Goal: Task Accomplishment & Management: Use online tool/utility

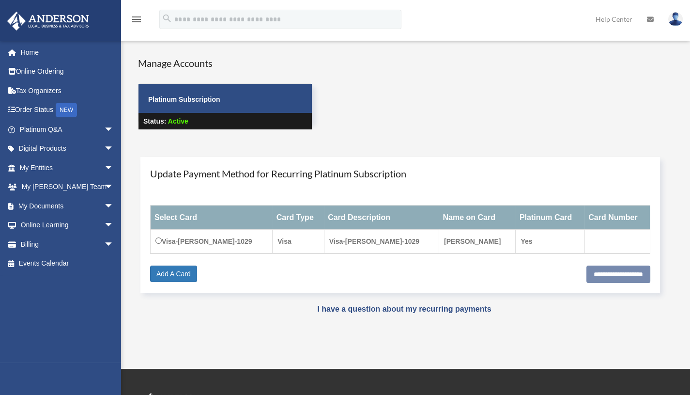
click at [104, 207] on span "arrow_drop_down" at bounding box center [113, 206] width 19 height 20
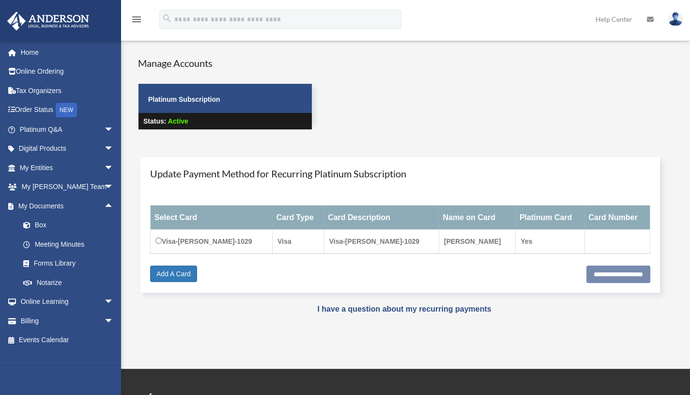
click at [104, 207] on span "arrow_drop_up" at bounding box center [113, 206] width 19 height 20
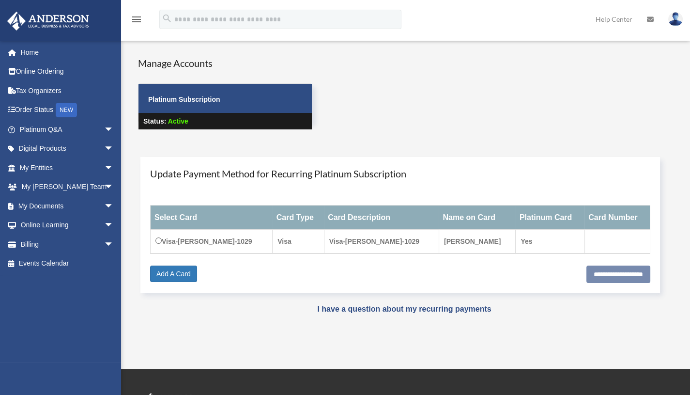
click at [104, 207] on span "arrow_drop_down" at bounding box center [113, 206] width 19 height 20
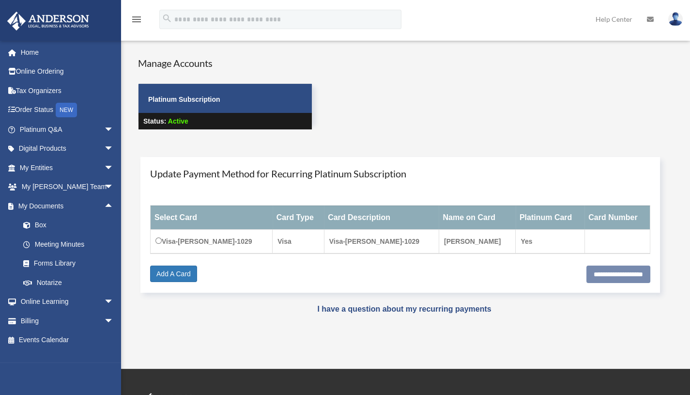
click at [68, 228] on link "Box" at bounding box center [71, 224] width 115 height 19
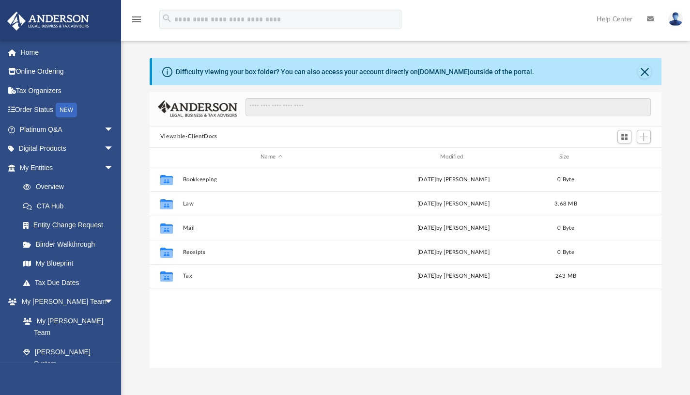
scroll to position [213, 505]
click at [187, 275] on button "Tax" at bounding box center [272, 276] width 178 height 6
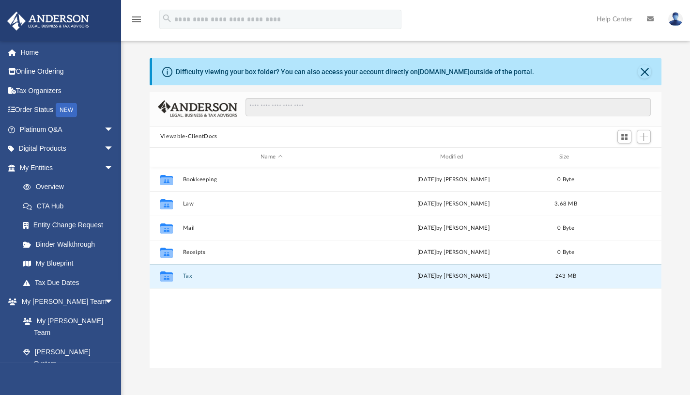
click at [187, 275] on button "Tax" at bounding box center [272, 276] width 178 height 6
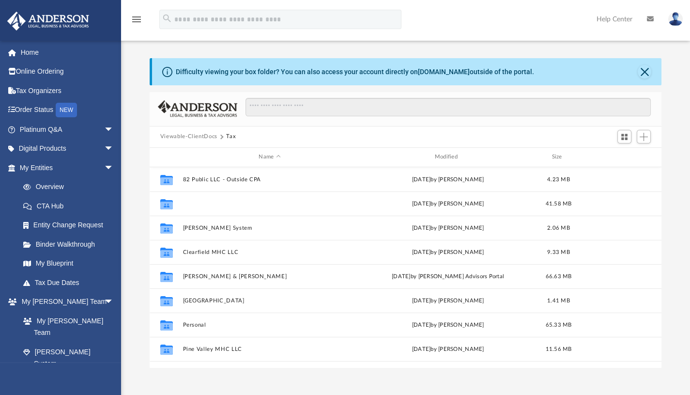
click at [227, 200] on button "Accord Properties LLC" at bounding box center [270, 203] width 174 height 6
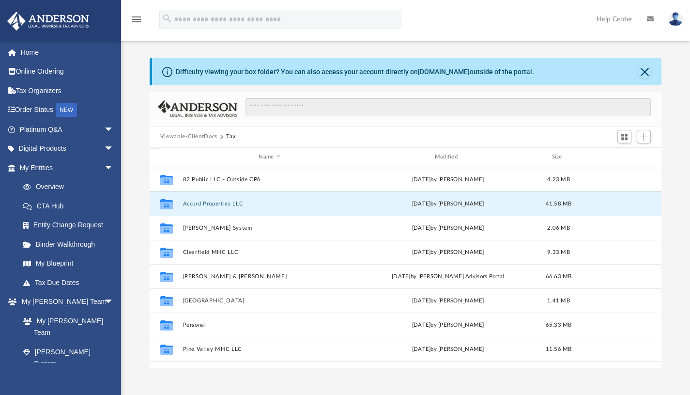
click at [227, 200] on button "Accord Properties LLC" at bounding box center [270, 203] width 174 height 6
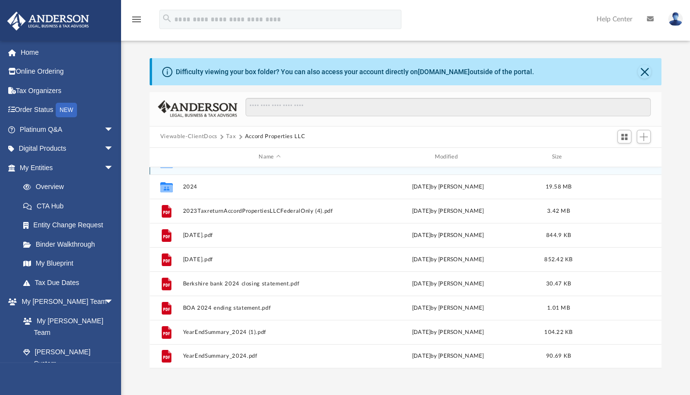
scroll to position [173, 0]
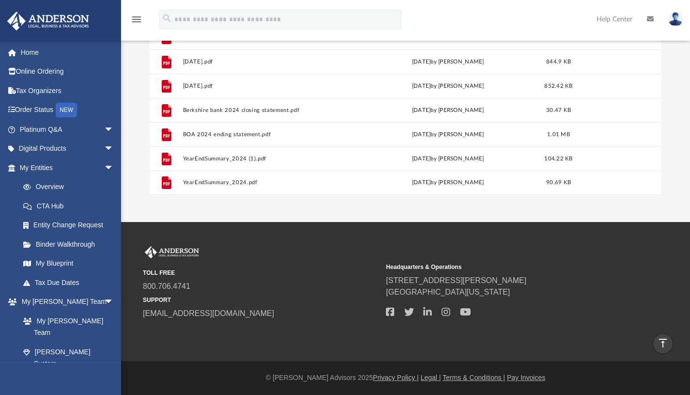
click at [680, 89] on div "Difficulty viewing your box folder? You can also access your account directly o…" at bounding box center [405, 39] width 569 height 309
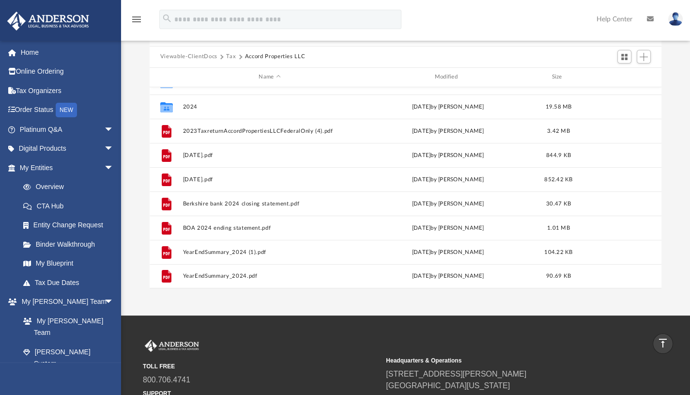
scroll to position [79, 0]
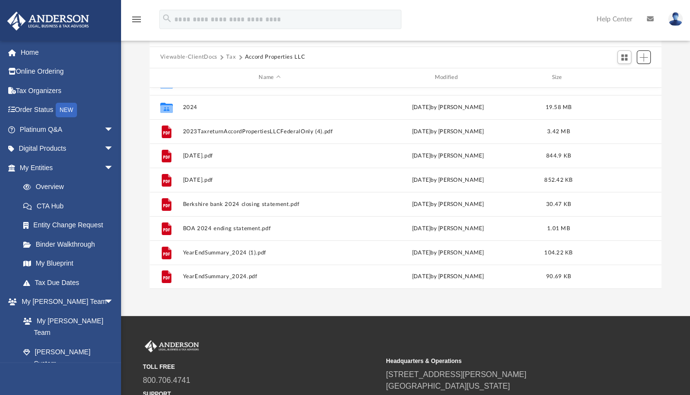
click at [645, 56] on span "Add" at bounding box center [644, 57] width 8 height 8
click at [629, 75] on li "Upload" at bounding box center [629, 76] width 31 height 10
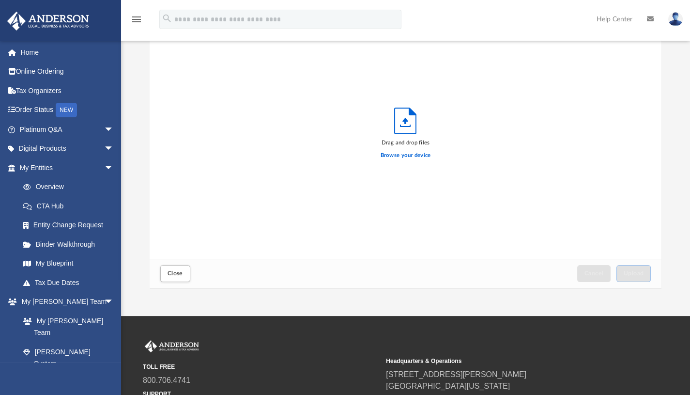
scroll to position [238, 505]
click at [409, 156] on label "Browse your device" at bounding box center [406, 155] width 50 height 9
click at [0, 0] on input "Browse your device" at bounding box center [0, 0] width 0 height 0
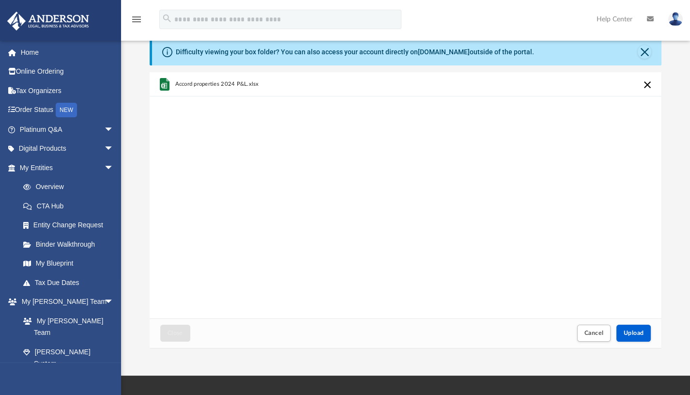
scroll to position [0, 0]
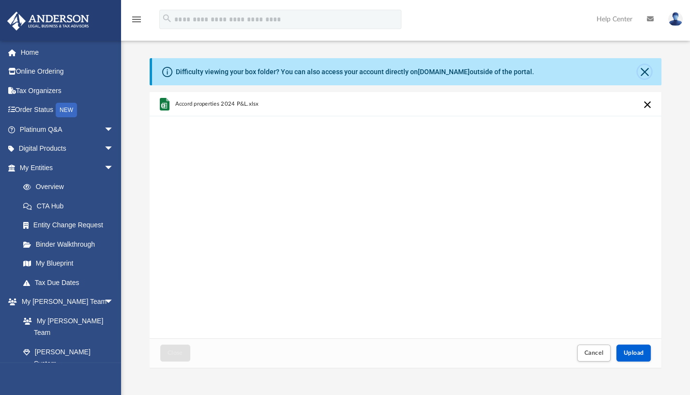
click at [645, 71] on button "Close" at bounding box center [645, 72] width 14 height 14
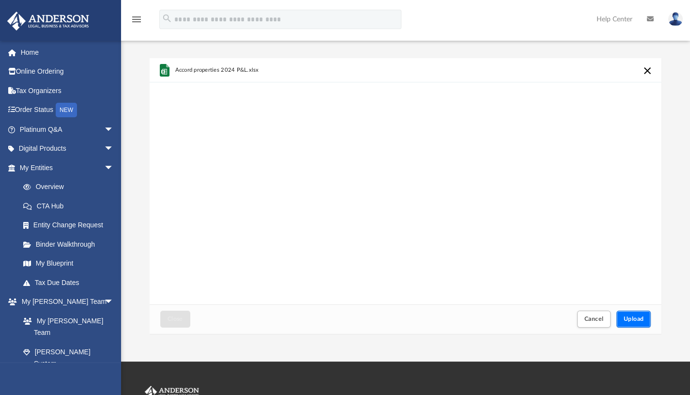
click at [634, 319] on span "Upload" at bounding box center [634, 319] width 20 height 6
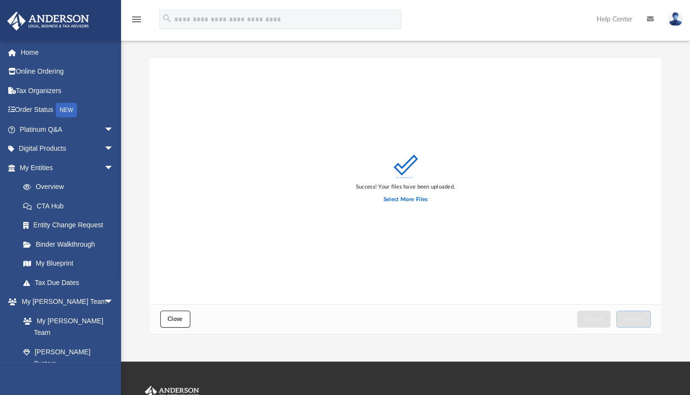
click at [166, 314] on button "Close" at bounding box center [175, 318] width 30 height 17
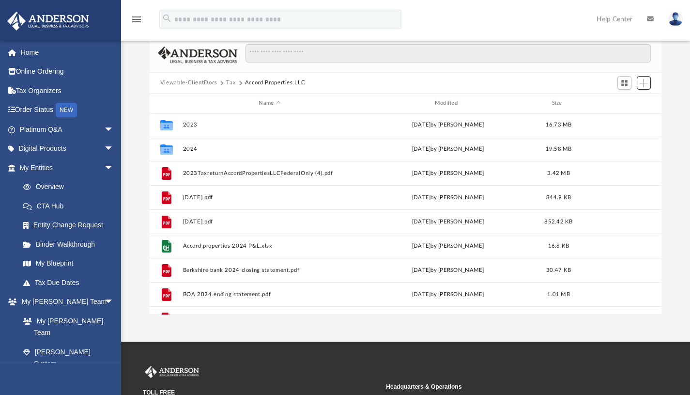
scroll to position [1, 0]
click at [104, 168] on span "arrow_drop_down" at bounding box center [113, 168] width 19 height 20
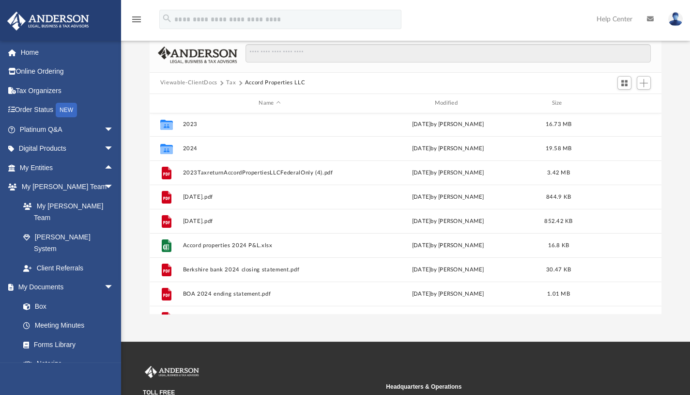
click at [33, 92] on link "Tax Organizers" at bounding box center [68, 90] width 122 height 19
